Goal: Transaction & Acquisition: Book appointment/travel/reservation

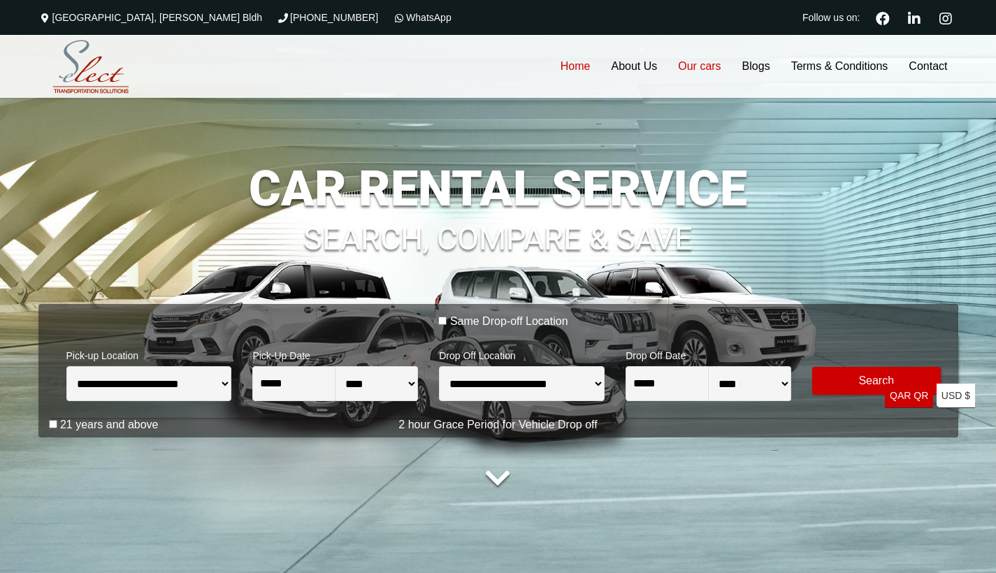
click at [700, 64] on link "Our cars" at bounding box center [699, 66] width 64 height 63
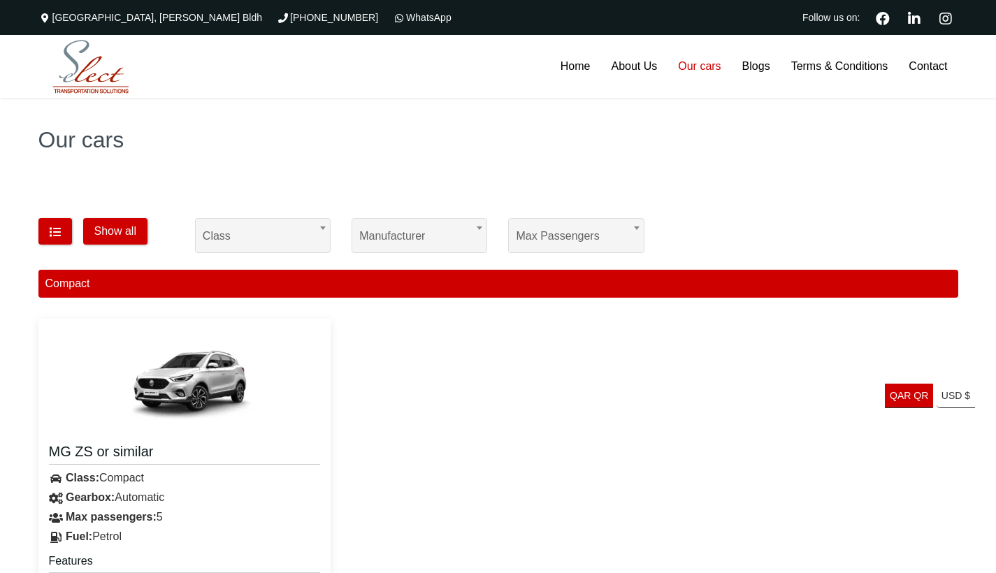
scroll to position [206, 0]
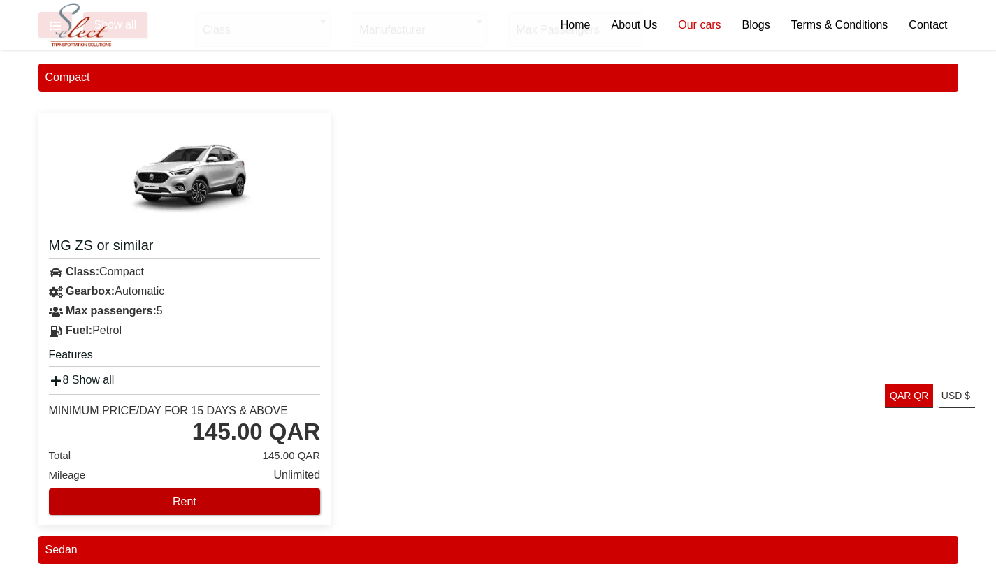
click at [181, 510] on button "Rent" at bounding box center [185, 502] width 272 height 27
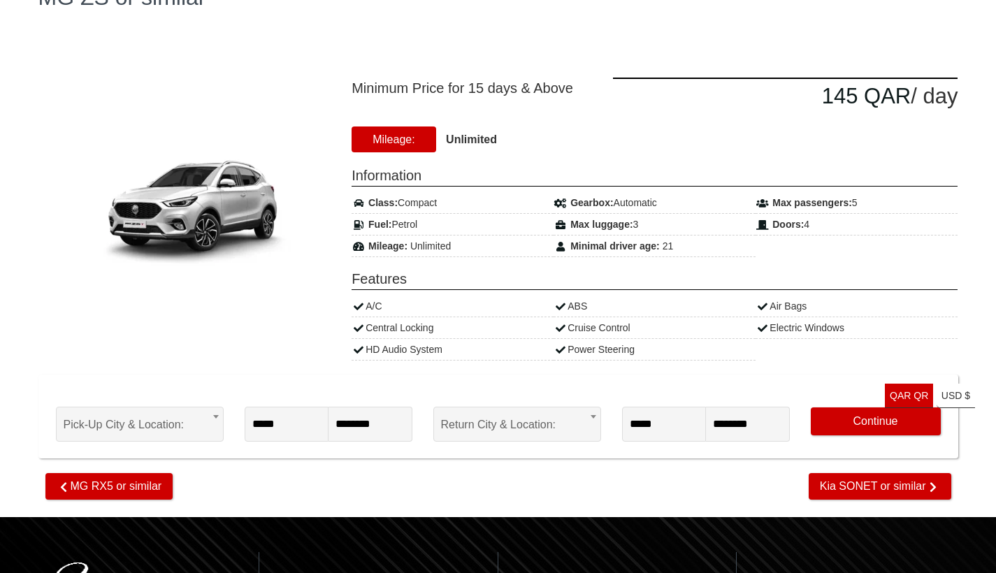
scroll to position [361, 0]
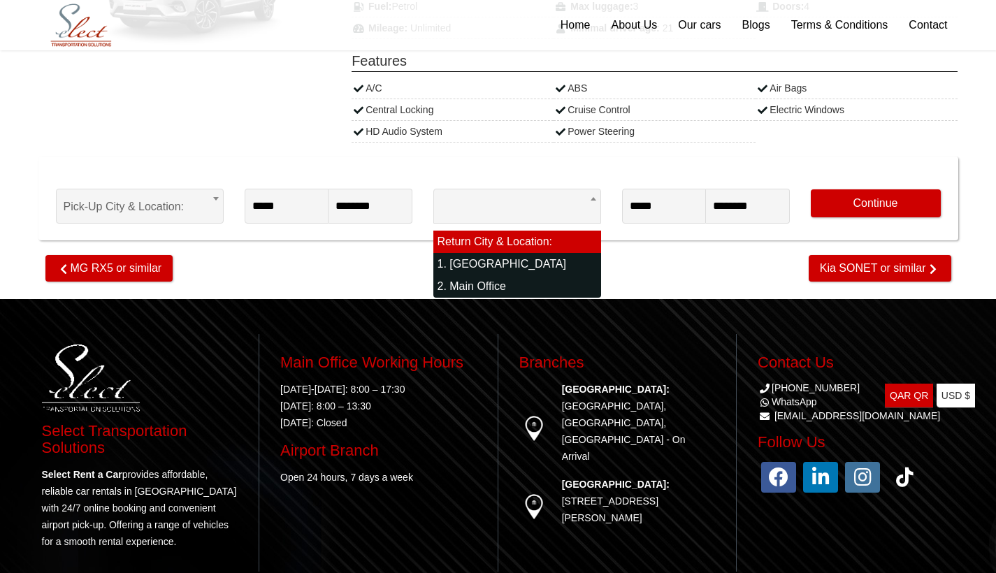
click at [538, 201] on body "The Commercial Avenue, Sayer Bldh (+974)31366623 WhatsApp Follow us on: Home Ab…" at bounding box center [498, 139] width 996 height 1001
click at [572, 143] on div "Minimum Price for 15 days & Above 145 QAR / day Mileage: Class:" at bounding box center [498, 50] width 920 height 403
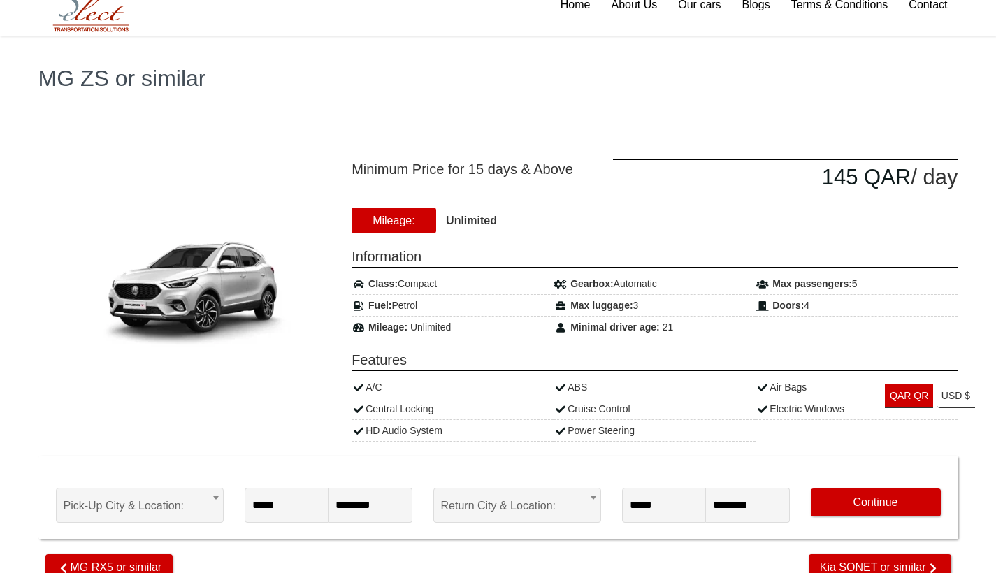
scroll to position [0, 0]
